Goal: Information Seeking & Learning: Compare options

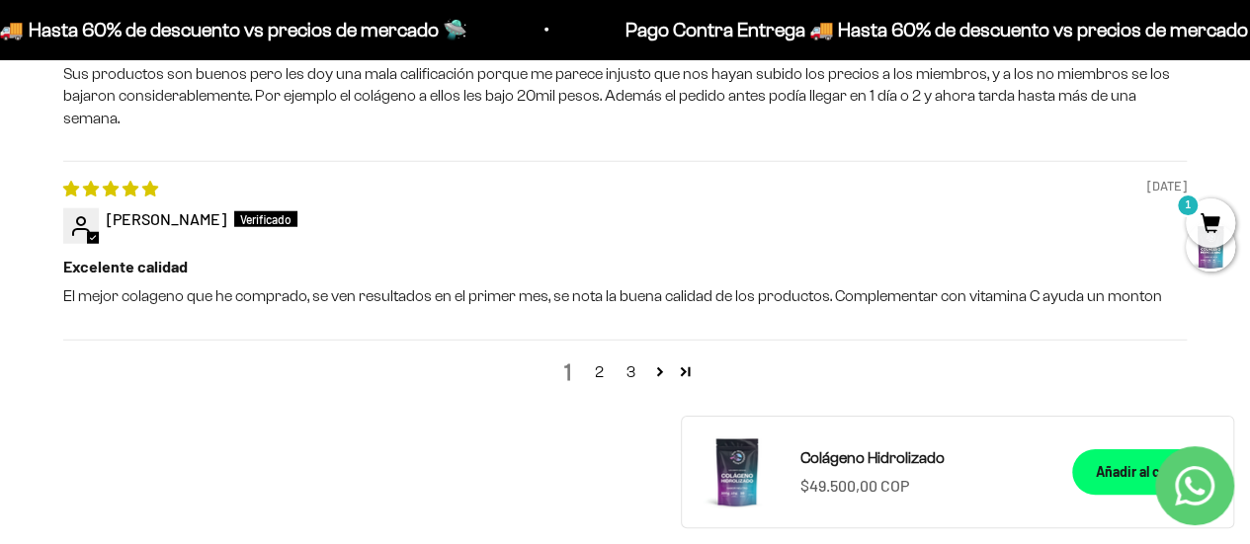
scroll to position [2495, 0]
click at [603, 360] on link "2" at bounding box center [600, 372] width 32 height 24
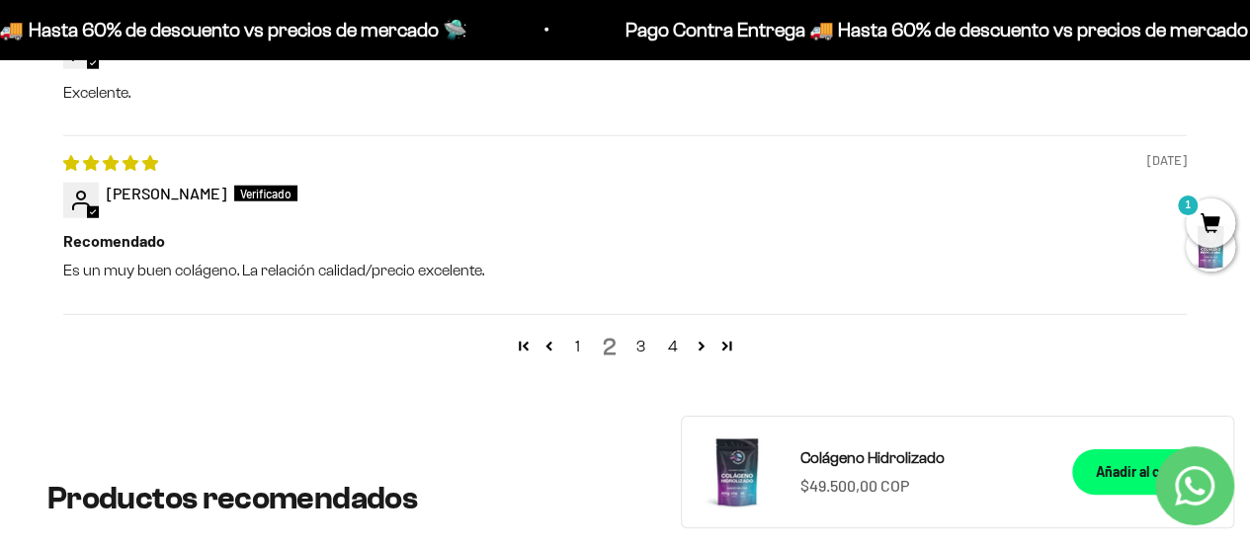
scroll to position [2573, 0]
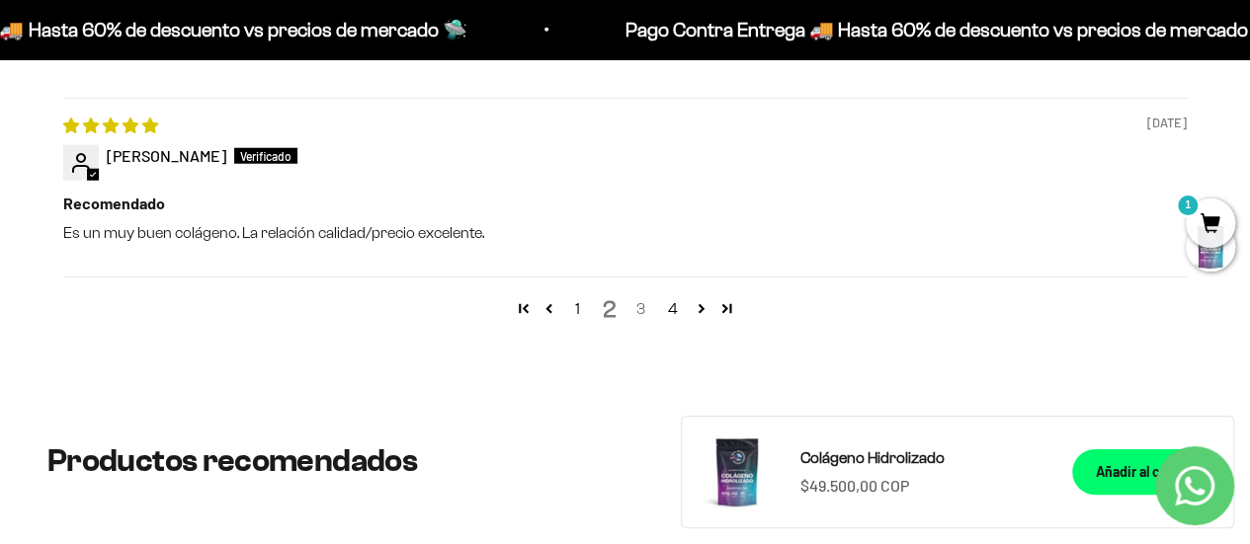
click at [642, 313] on link "3" at bounding box center [641, 309] width 32 height 24
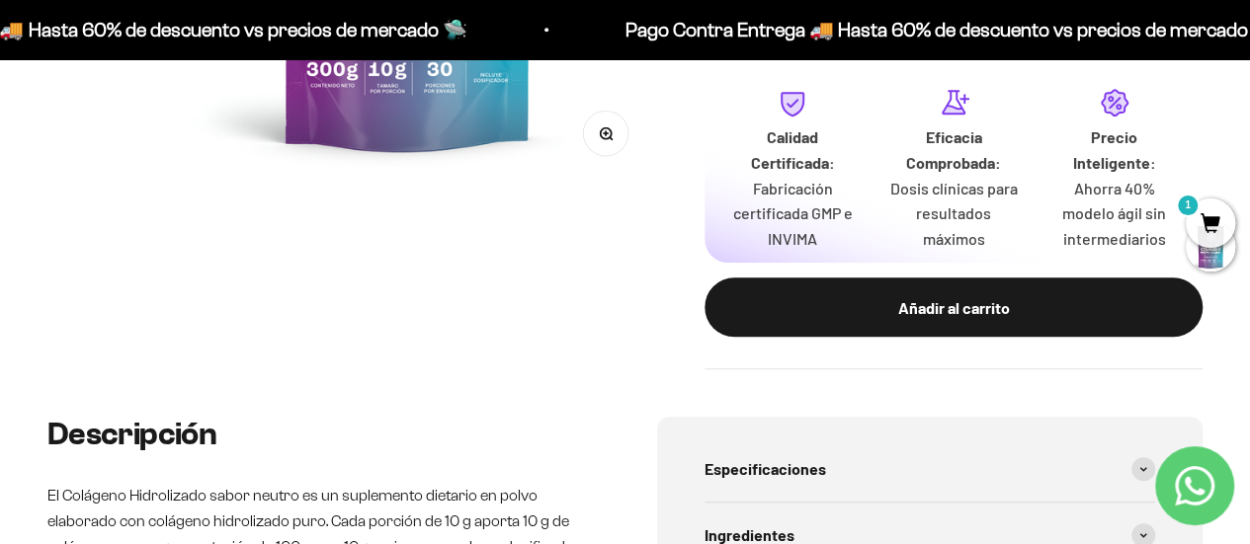
scroll to position [0, 0]
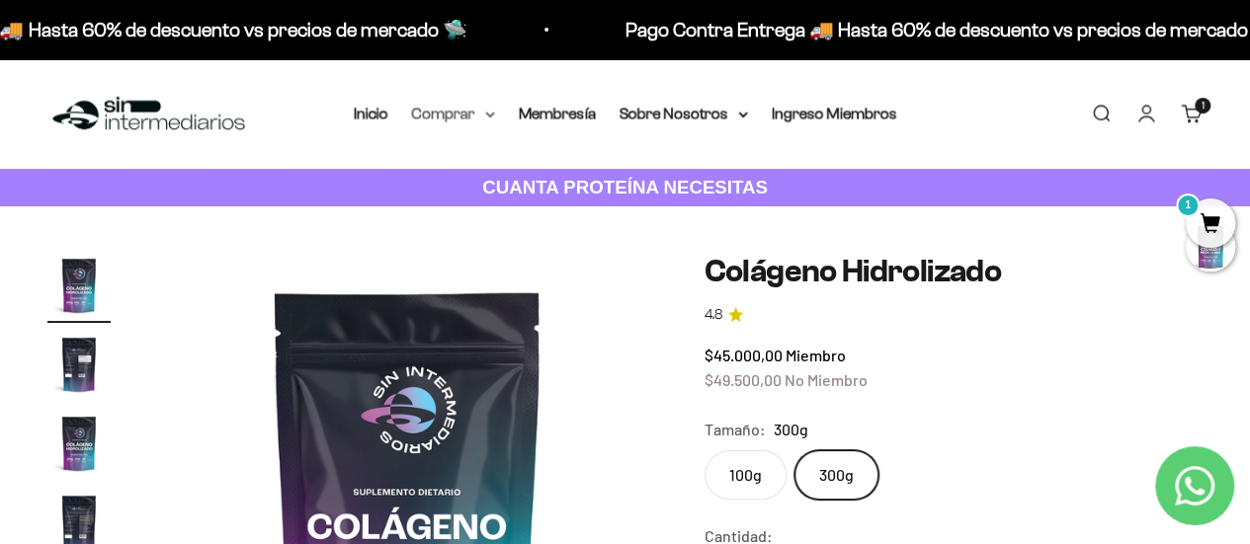
click at [488, 119] on summary "Comprar" at bounding box center [453, 114] width 83 height 26
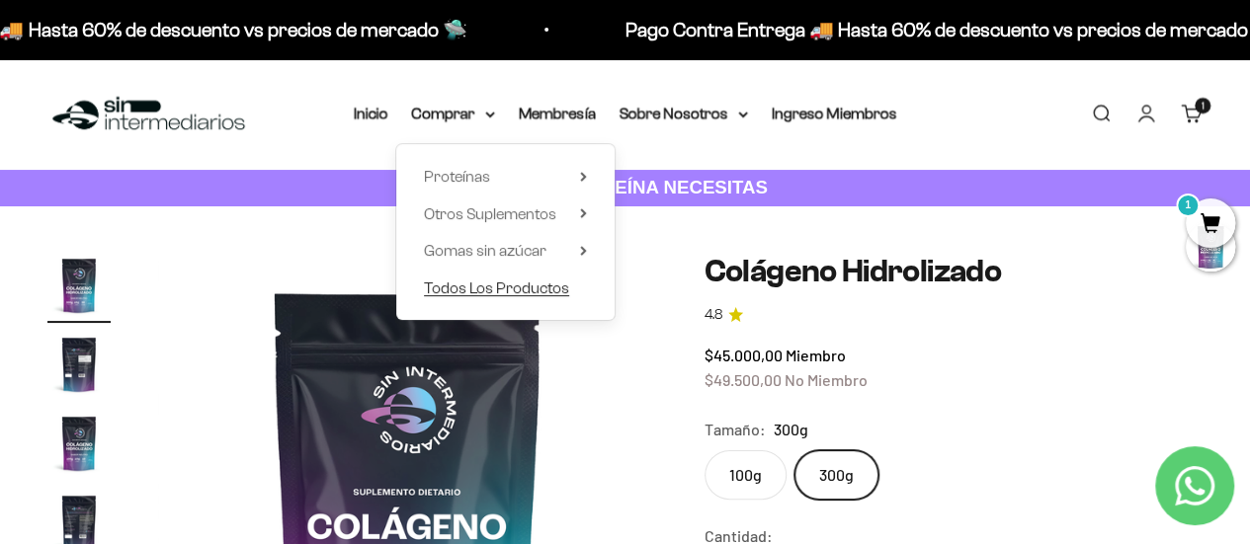
click at [509, 294] on span "Todos Los Productos" at bounding box center [496, 288] width 145 height 17
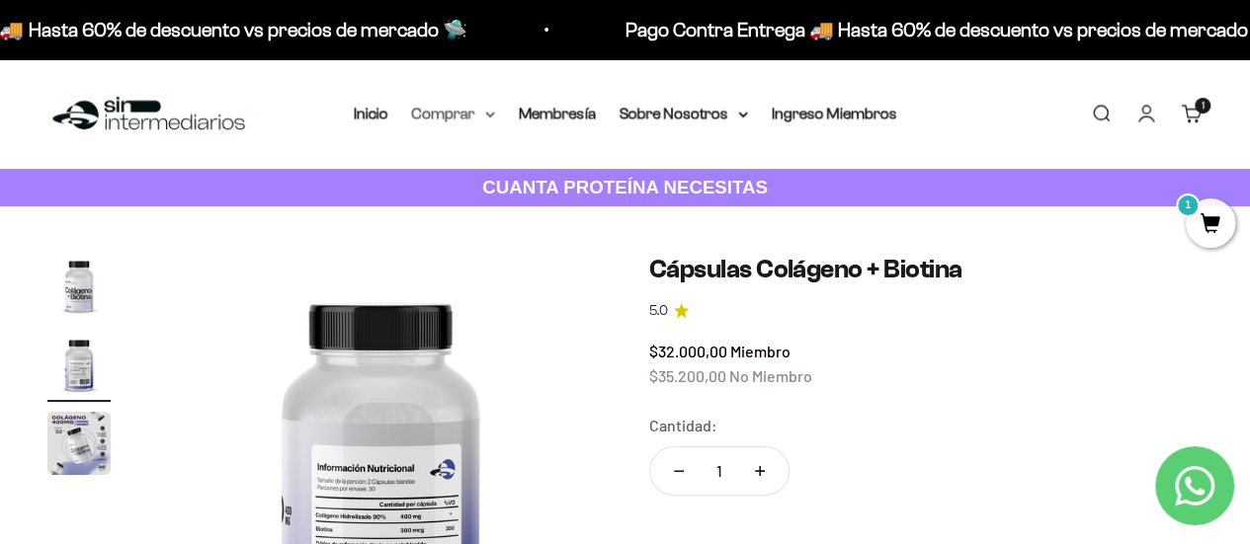
click at [483, 109] on summary "Comprar" at bounding box center [453, 114] width 83 height 26
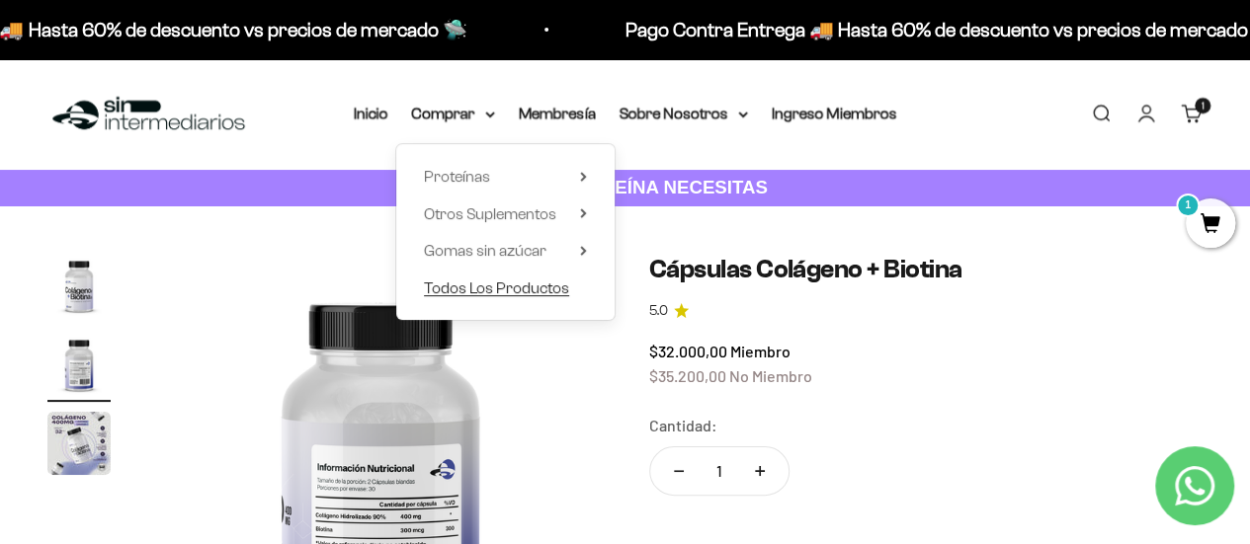
click at [494, 295] on span "Todos Los Productos" at bounding box center [496, 288] width 145 height 17
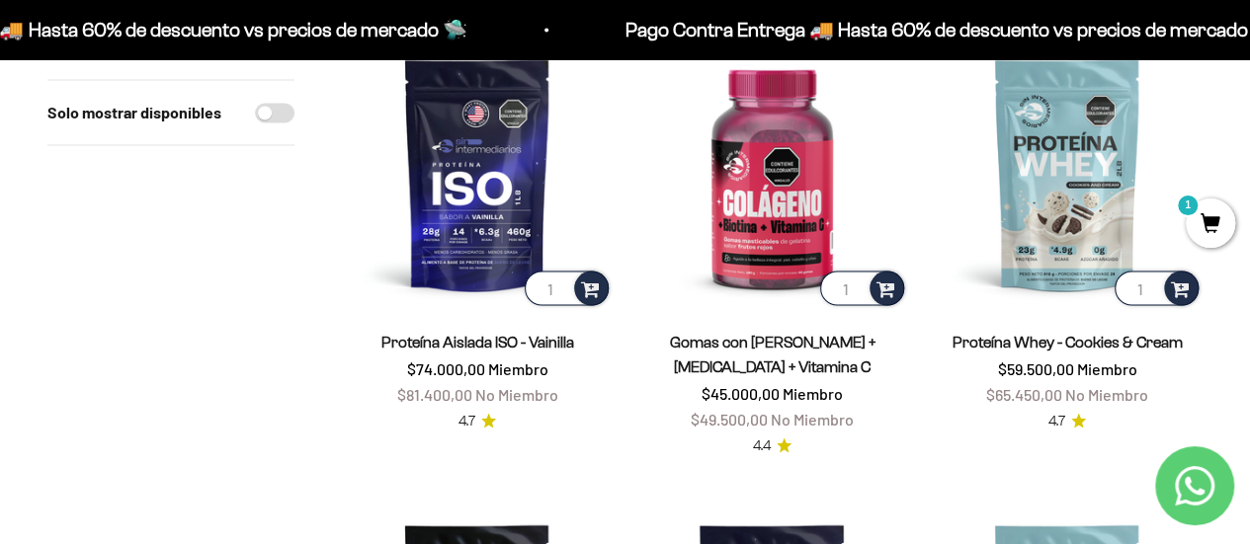
scroll to position [1598, 0]
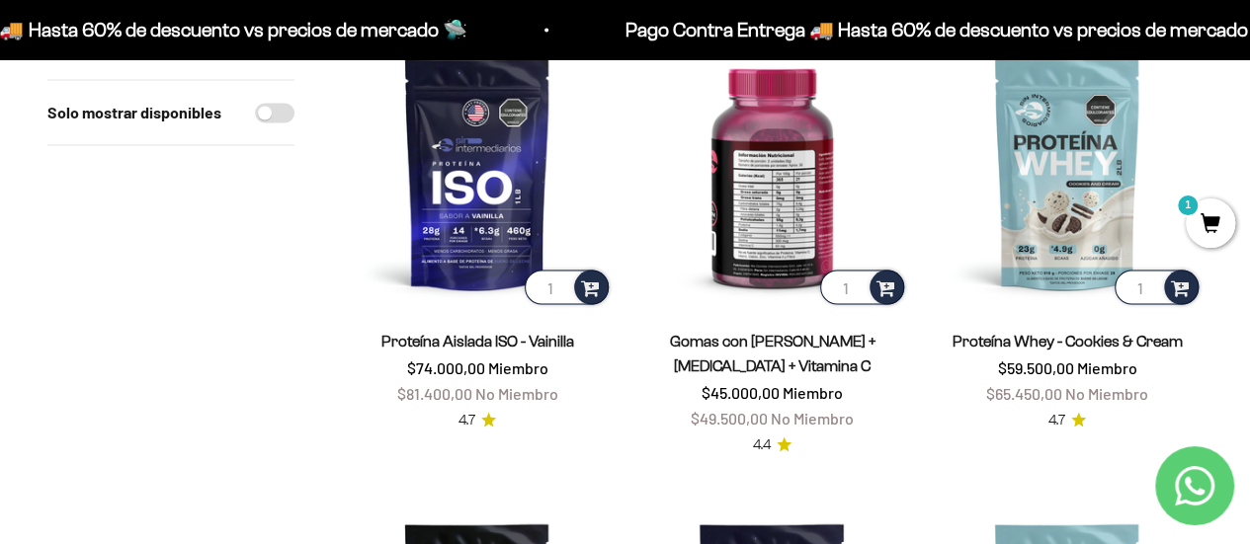
click at [767, 218] on img at bounding box center [771, 173] width 271 height 271
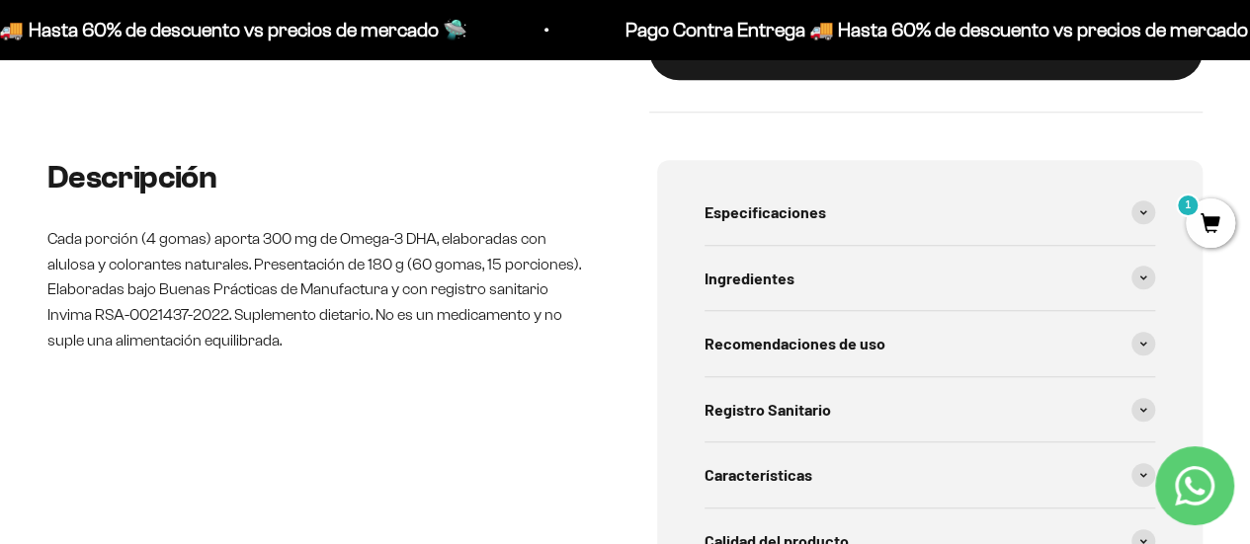
scroll to position [774, 0]
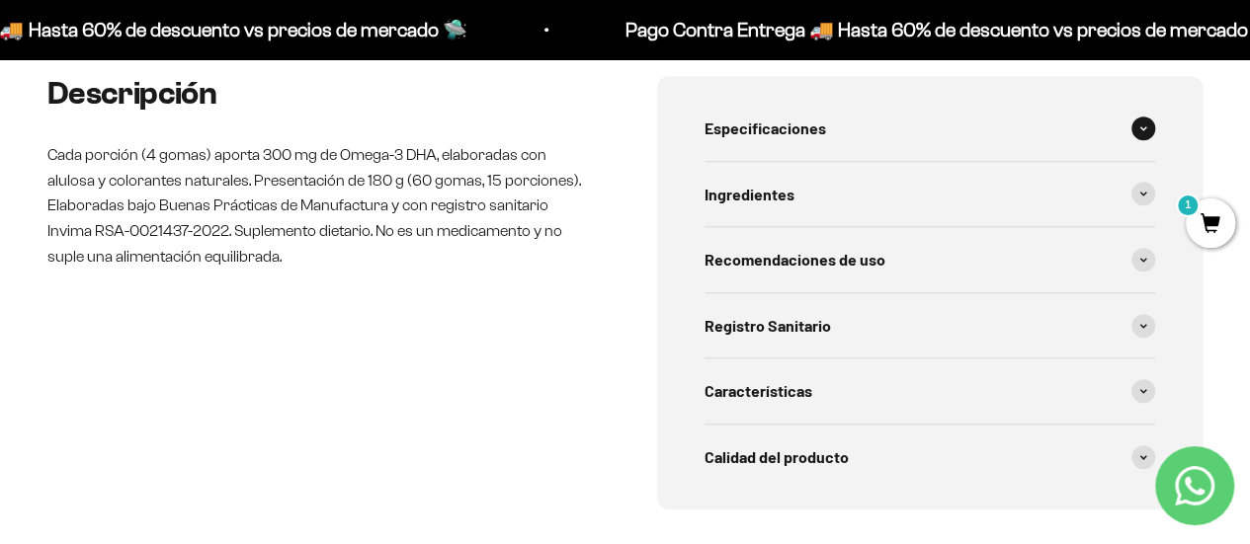
click at [793, 128] on span "Especificaciones" at bounding box center [765, 129] width 122 height 26
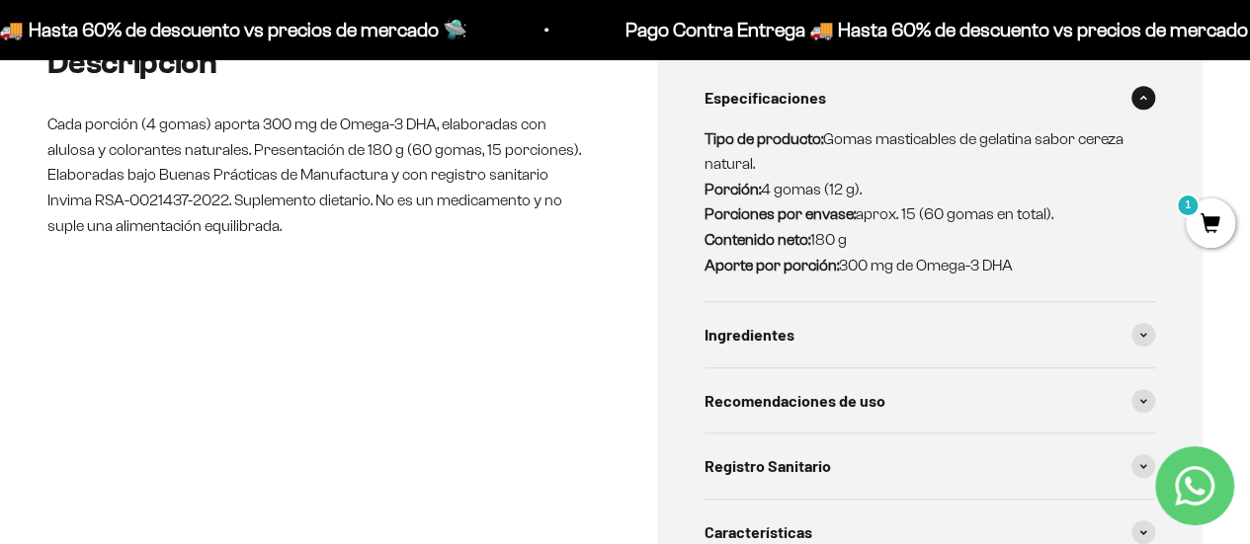
scroll to position [769, 0]
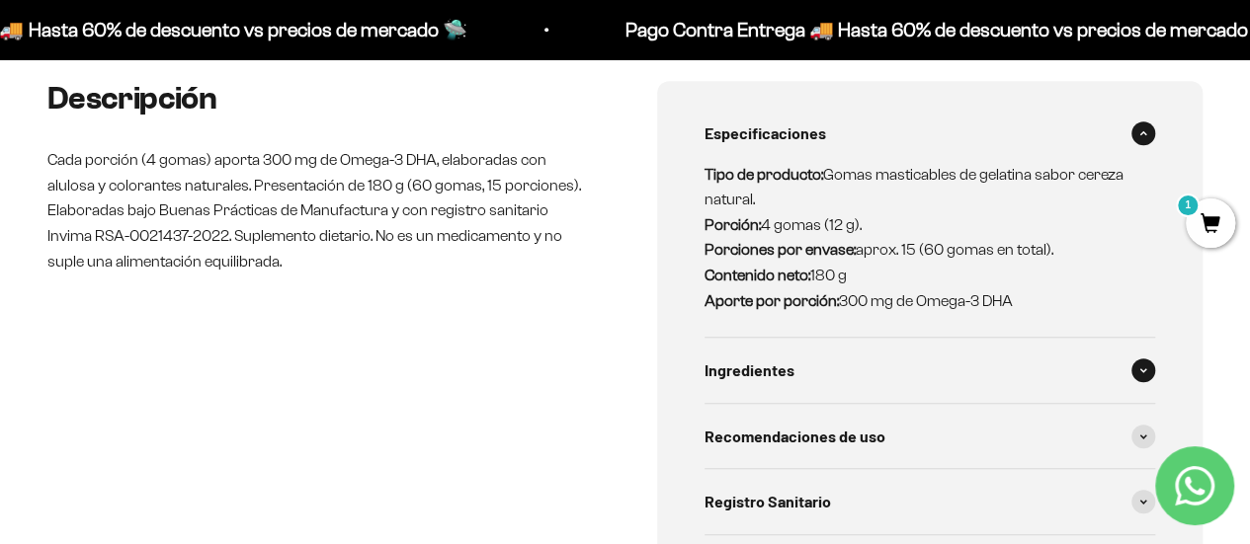
click at [824, 369] on div "Ingredientes" at bounding box center [929, 370] width 451 height 65
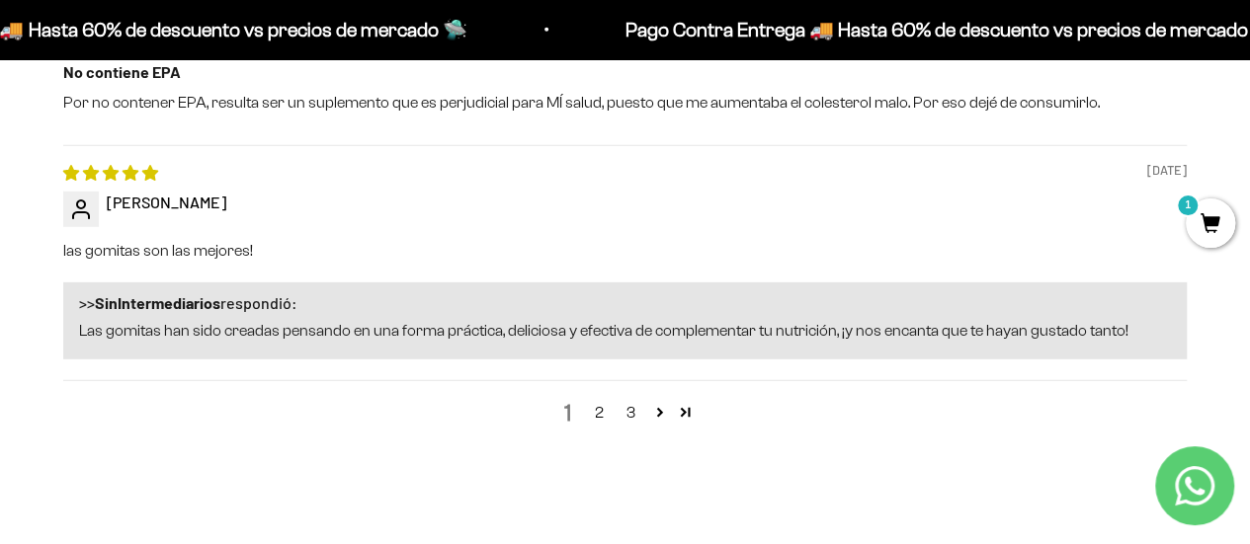
scroll to position [2821, 0]
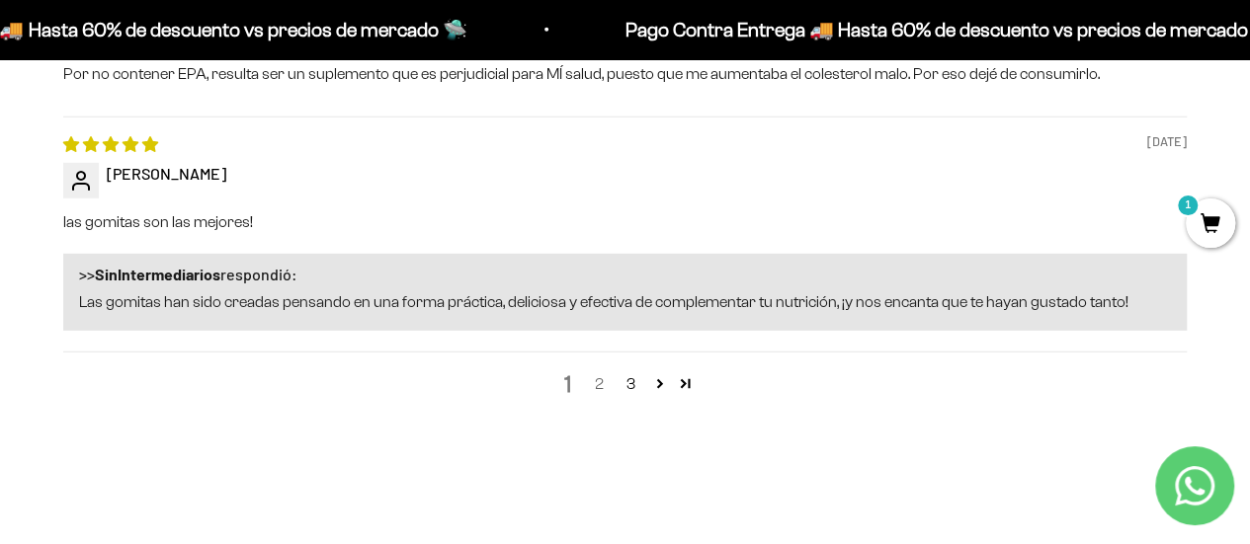
click at [603, 385] on link "2" at bounding box center [600, 384] width 32 height 24
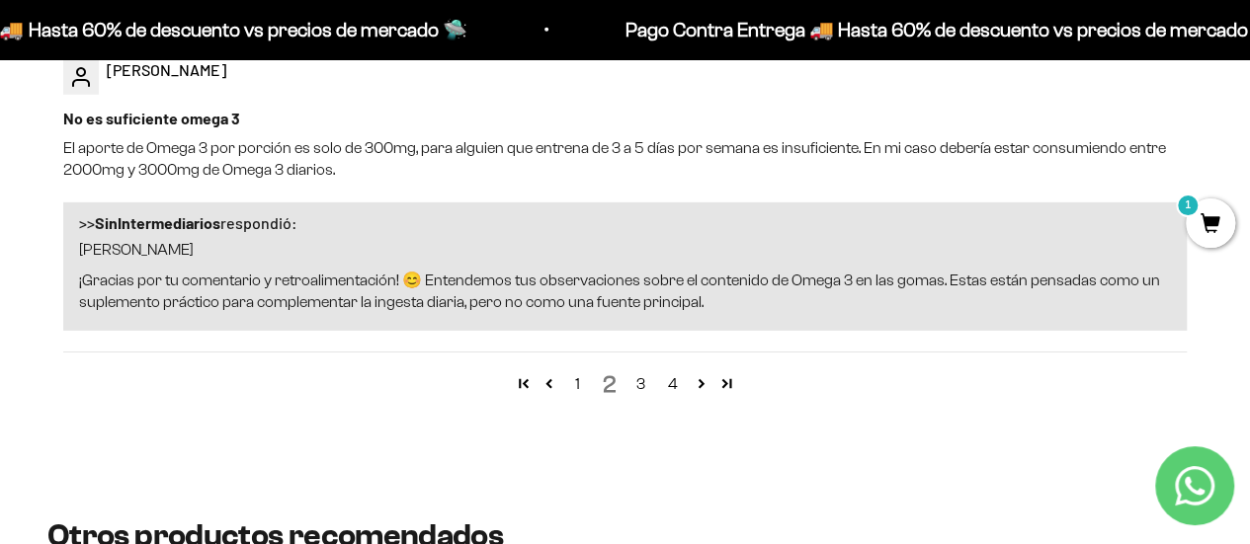
scroll to position [2991, 0]
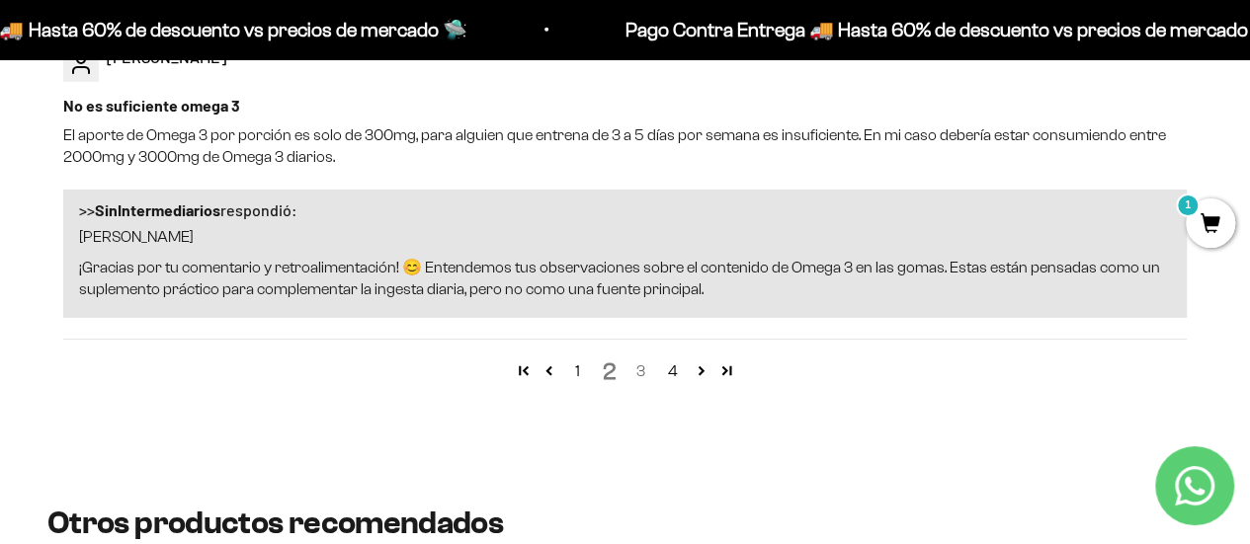
click at [641, 368] on link "3" at bounding box center [641, 372] width 32 height 24
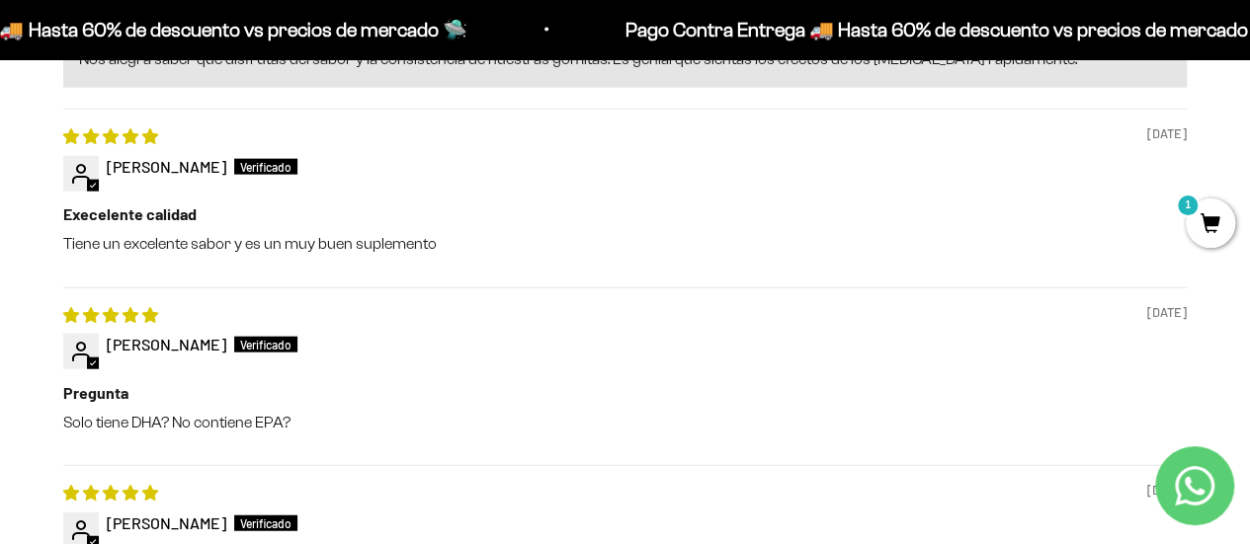
scroll to position [2220, 0]
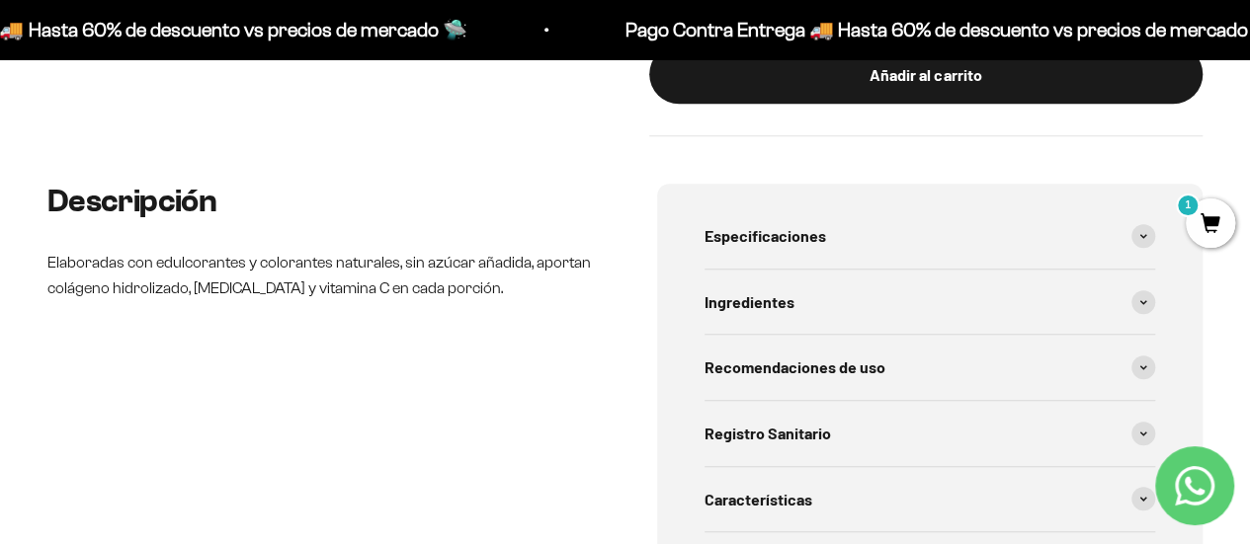
scroll to position [749, 0]
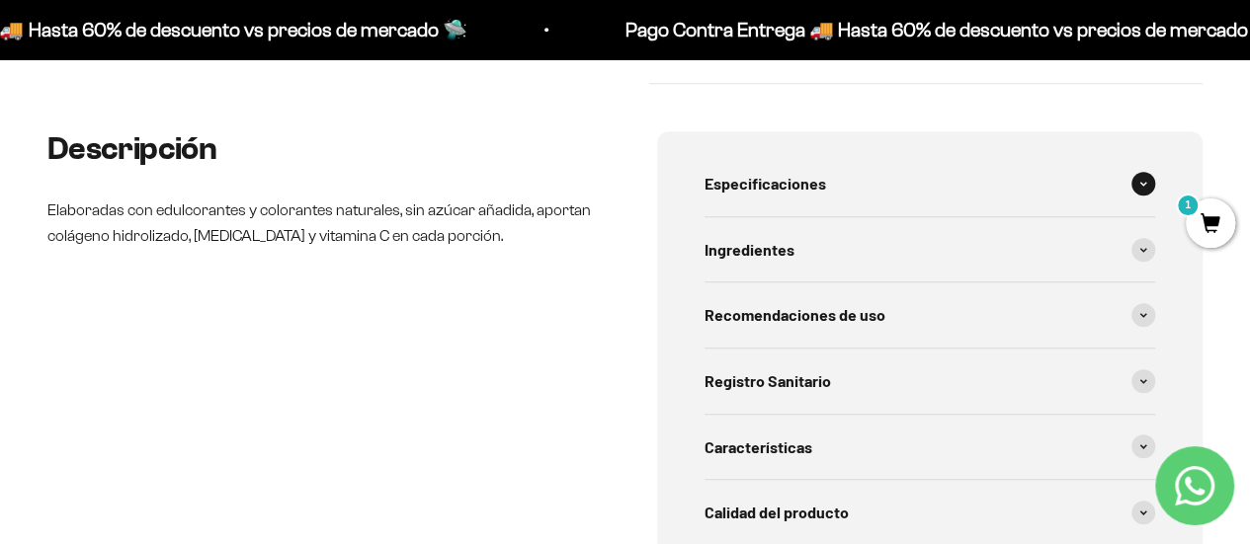
click at [1052, 164] on div "Especificaciones" at bounding box center [929, 183] width 451 height 65
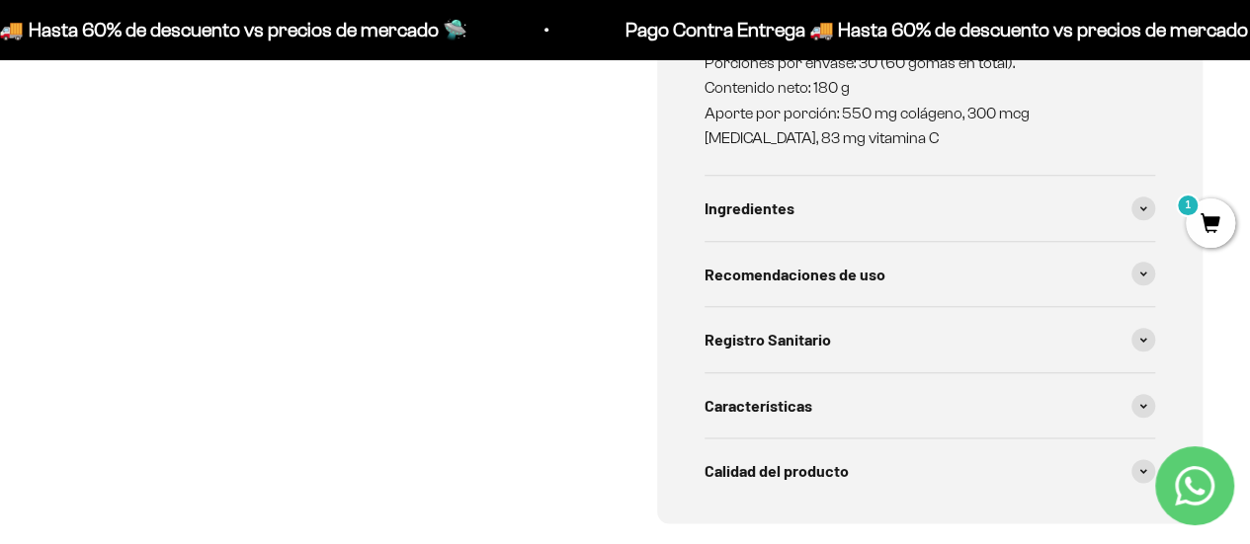
scroll to position [988, 0]
click at [851, 189] on div "Ingredientes" at bounding box center [929, 207] width 451 height 65
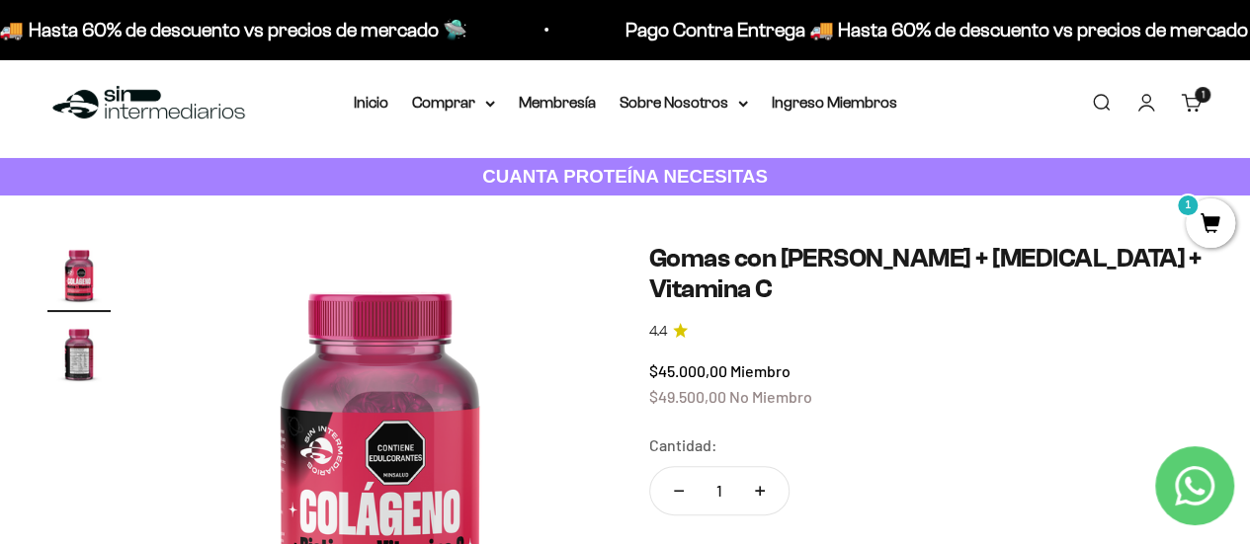
scroll to position [10, 0]
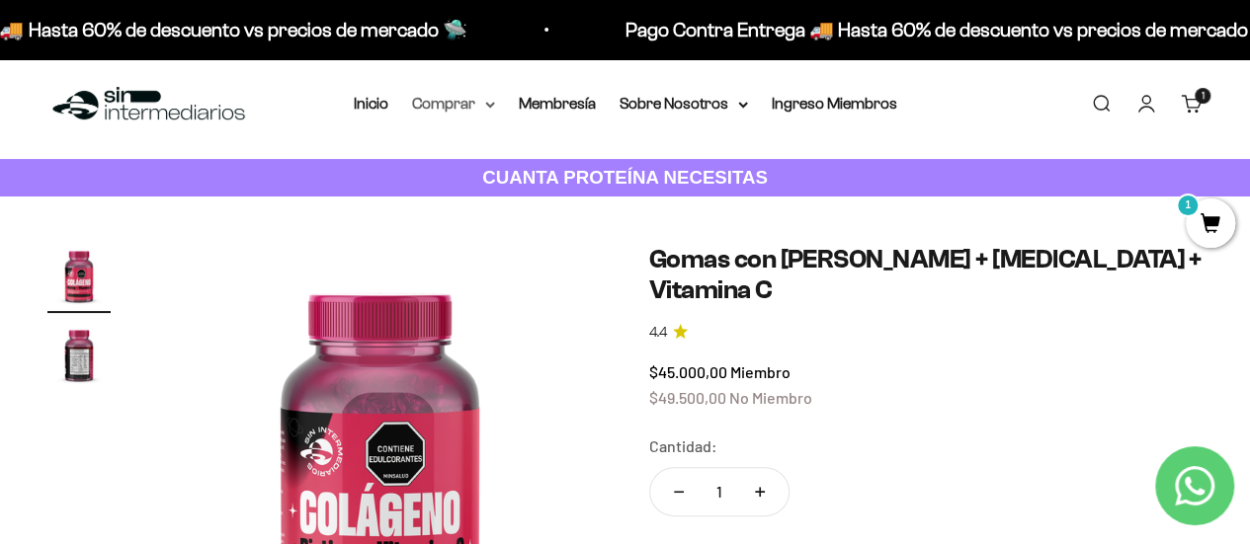
click at [494, 102] on icon at bounding box center [490, 105] width 10 height 7
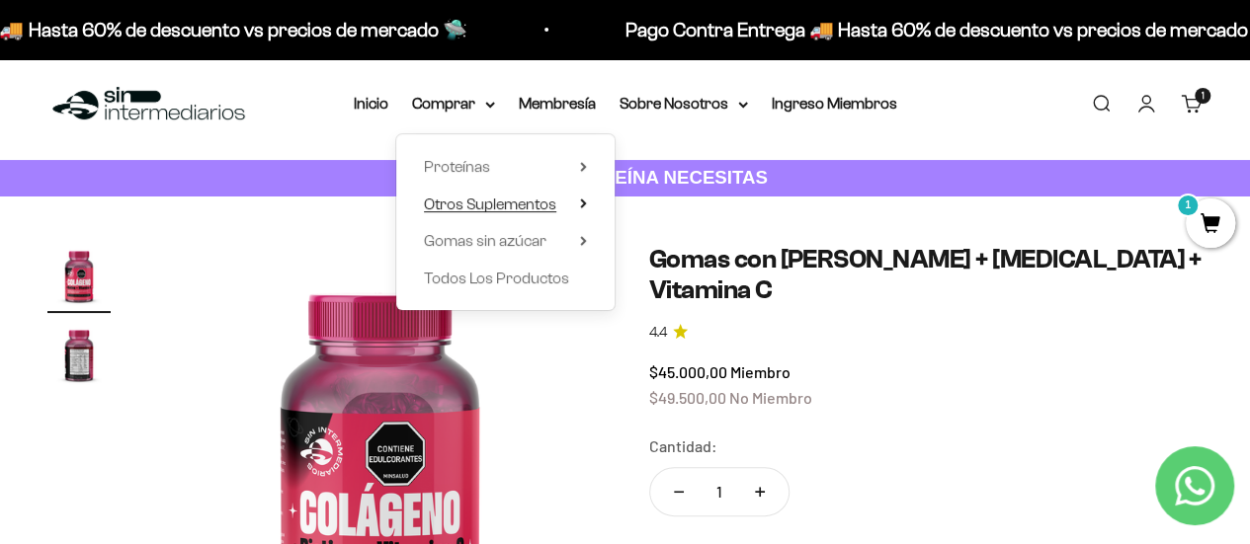
click at [504, 202] on span "Otros Suplementos" at bounding box center [490, 204] width 132 height 17
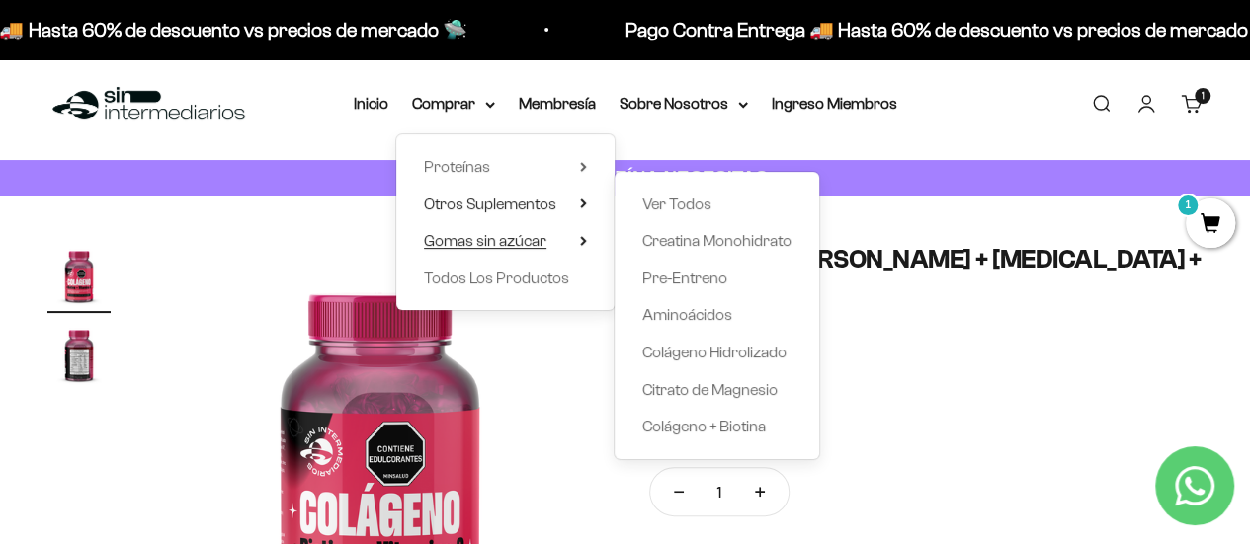
click at [510, 248] on span "Gomas sin azúcar" at bounding box center [485, 240] width 123 height 17
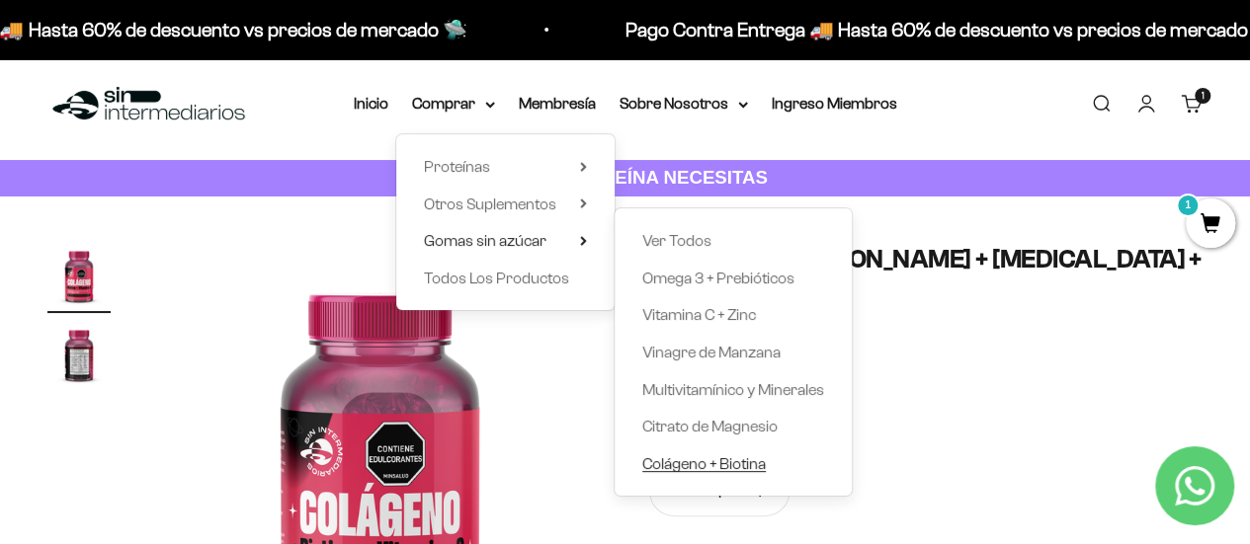
click at [698, 460] on span "Colágeno + Biotina" at bounding box center [703, 463] width 123 height 17
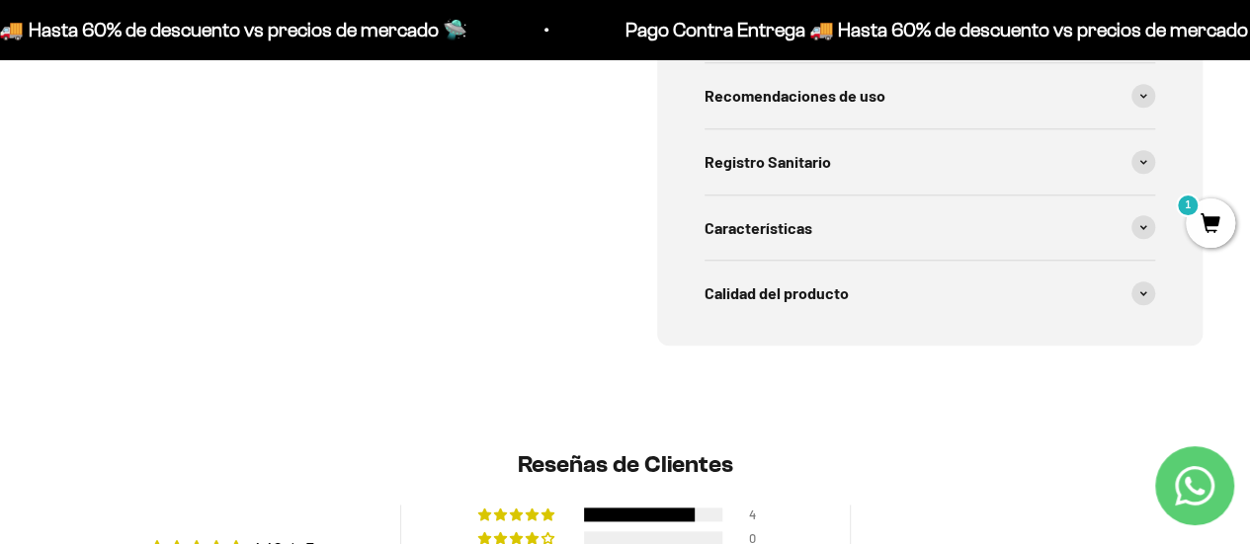
scroll to position [741, 0]
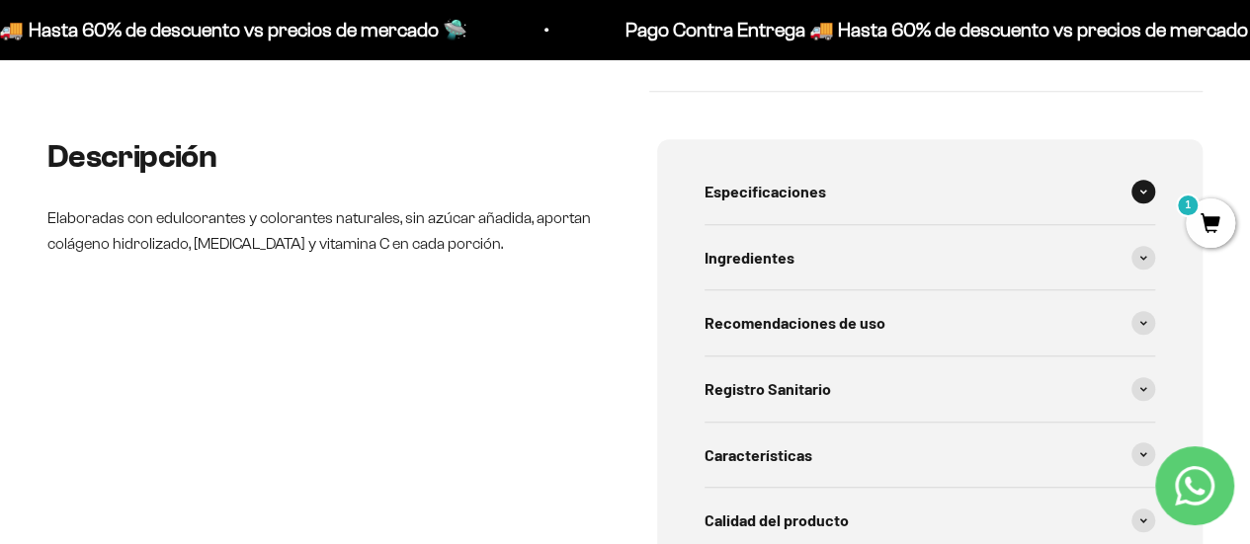
click at [859, 171] on div "Especificaciones" at bounding box center [929, 191] width 451 height 65
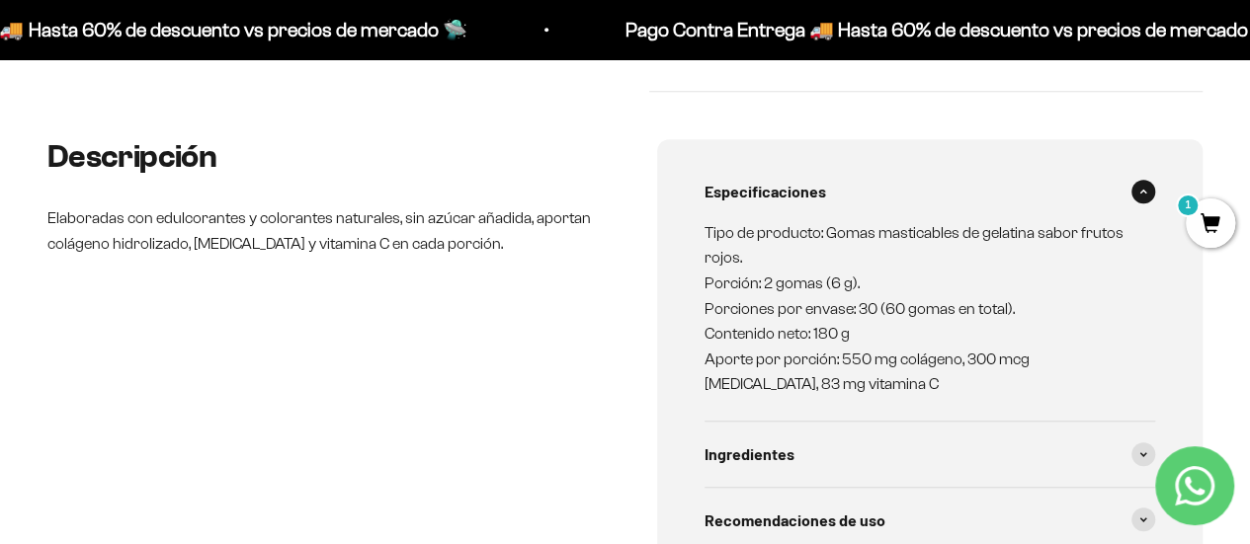
scroll to position [857, 0]
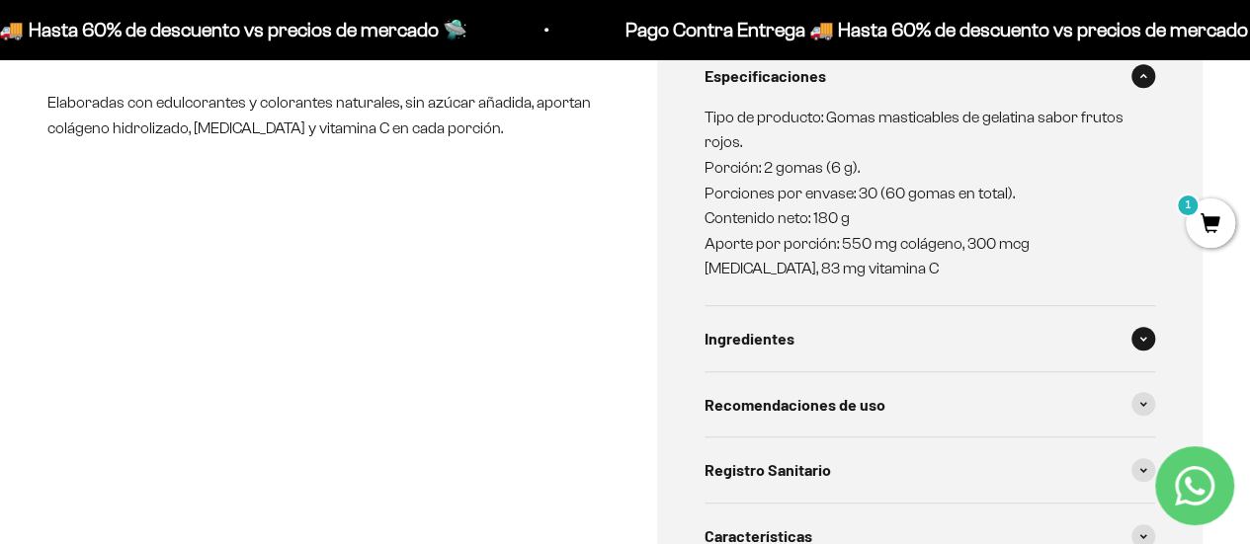
click at [827, 306] on div "Ingredientes" at bounding box center [929, 338] width 451 height 65
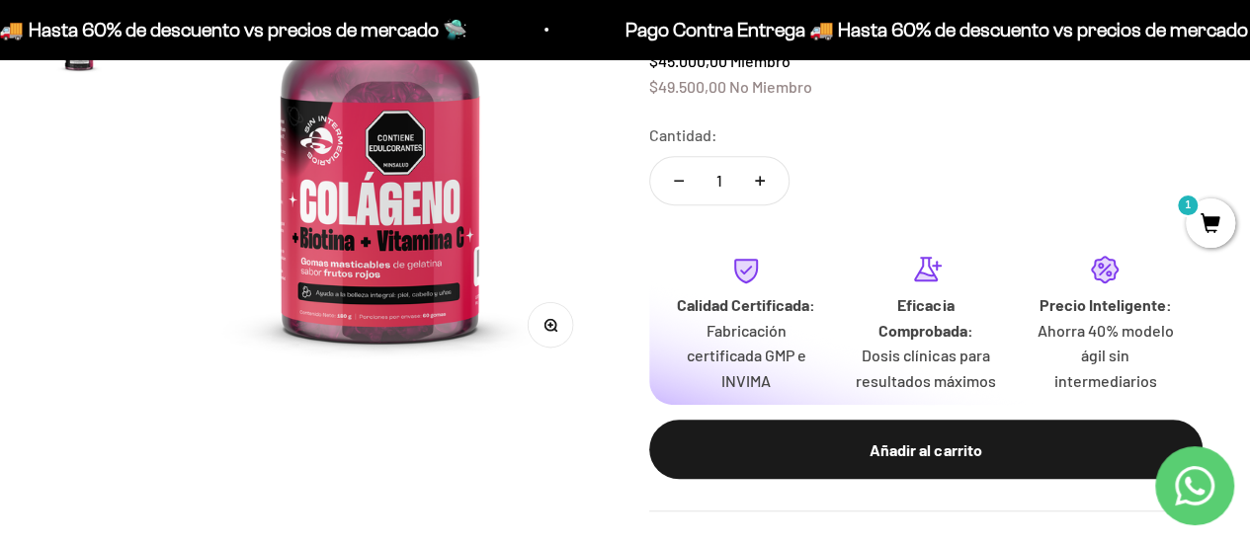
scroll to position [0, 0]
